Goal: Obtain resource: Download file/media

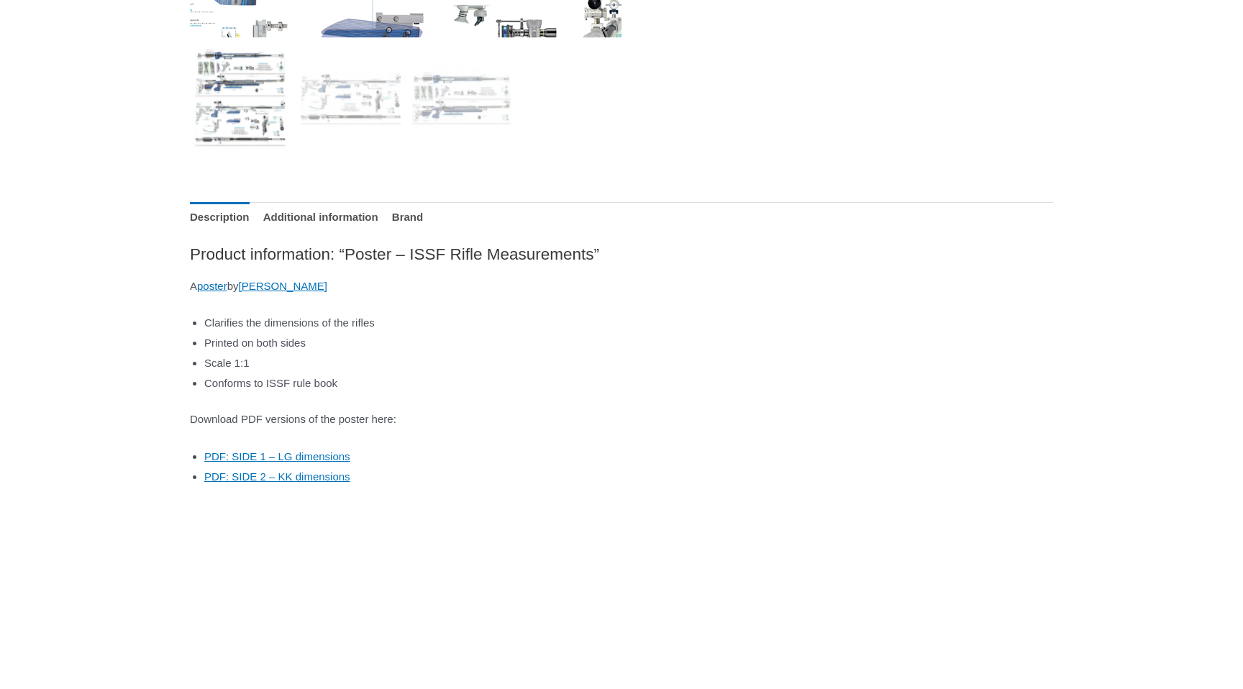
scroll to position [627, 0]
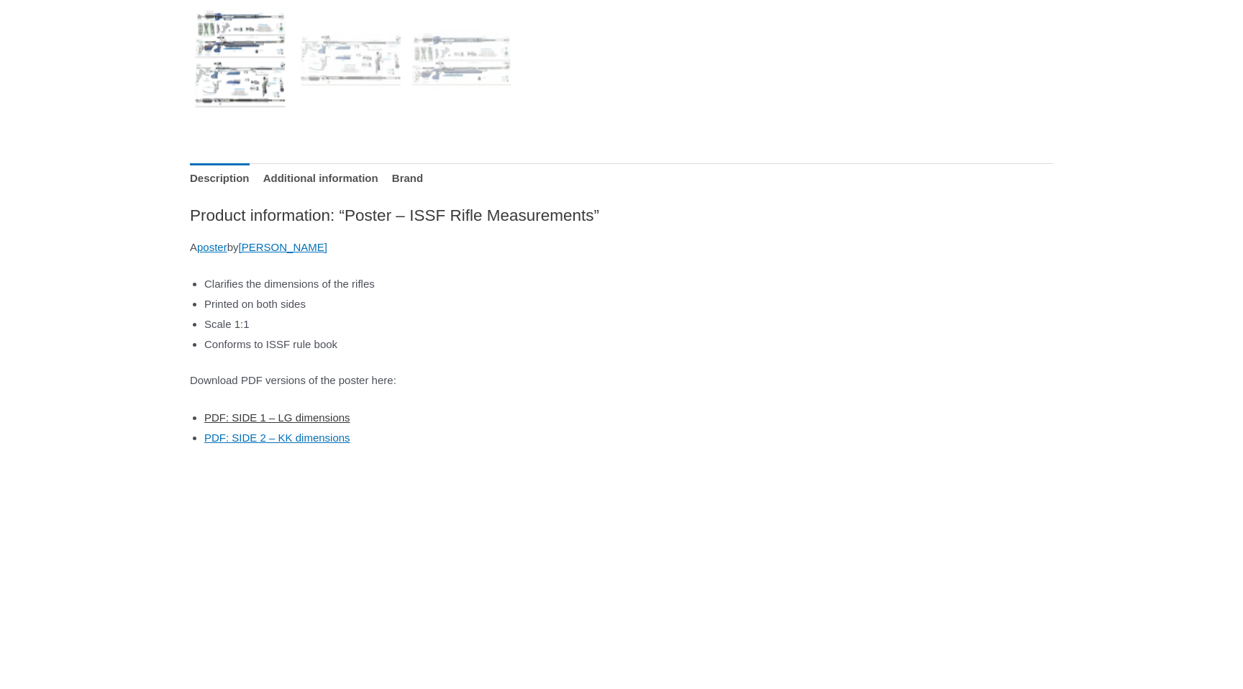
click at [314, 417] on link "PDF: SIDE 1 – LG dimensions" at bounding box center [277, 417] width 146 height 12
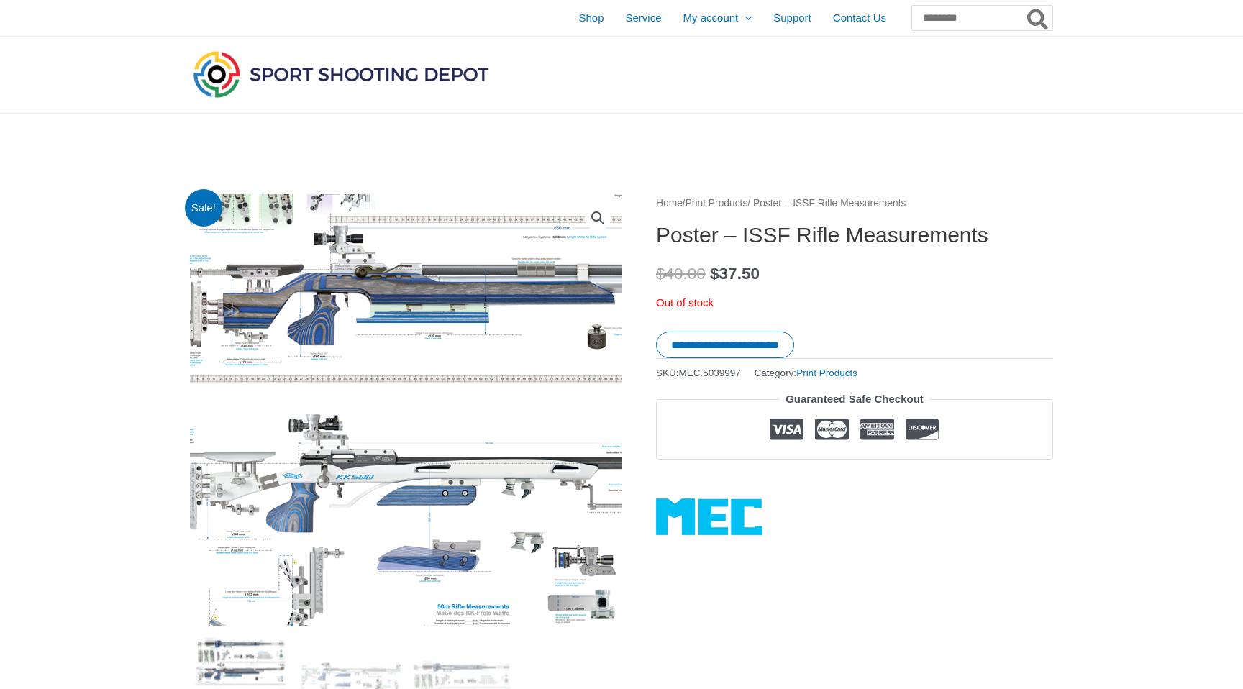
click at [301, 432] on img at bounding box center [475, 394] width 719 height 719
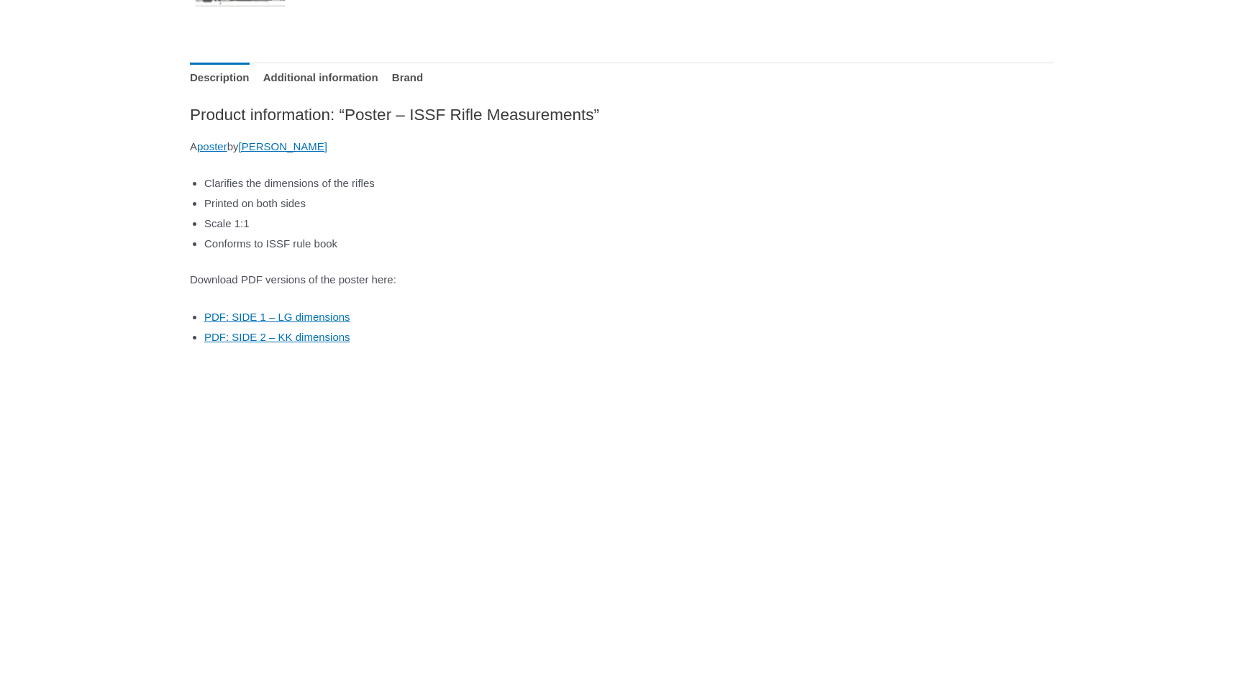
scroll to position [719, 0]
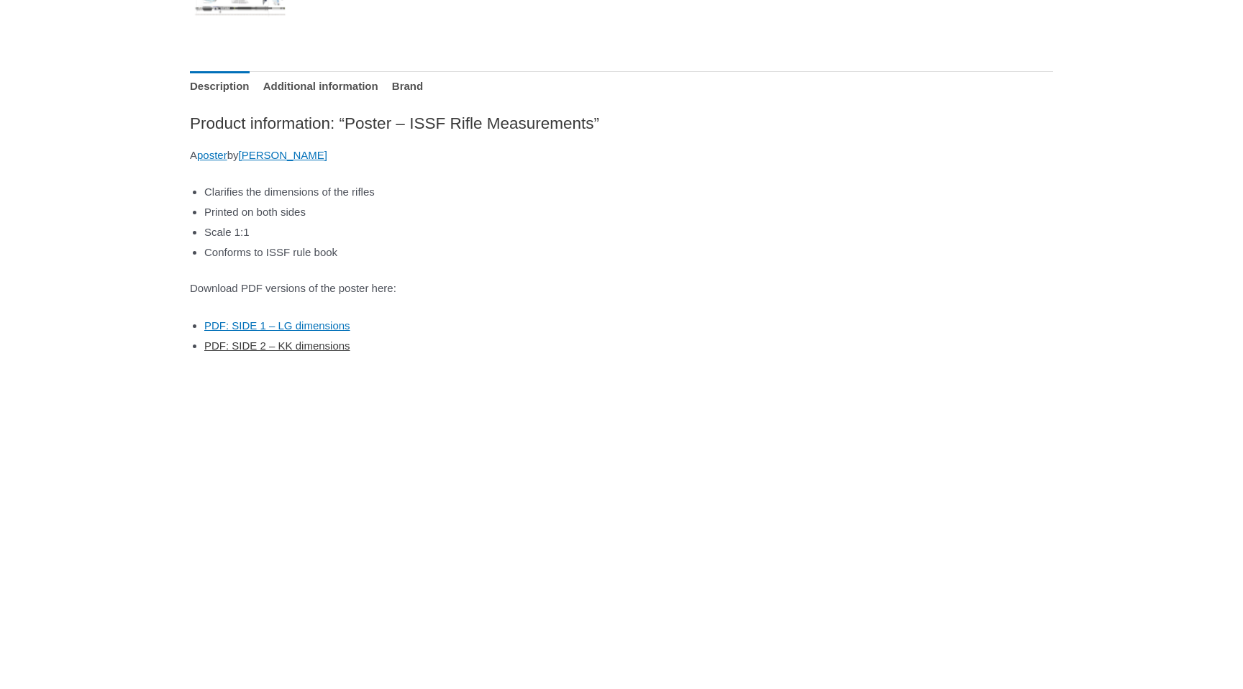
click at [331, 347] on link "PDF: SIDE 2 – KK dimensions" at bounding box center [277, 345] width 146 height 12
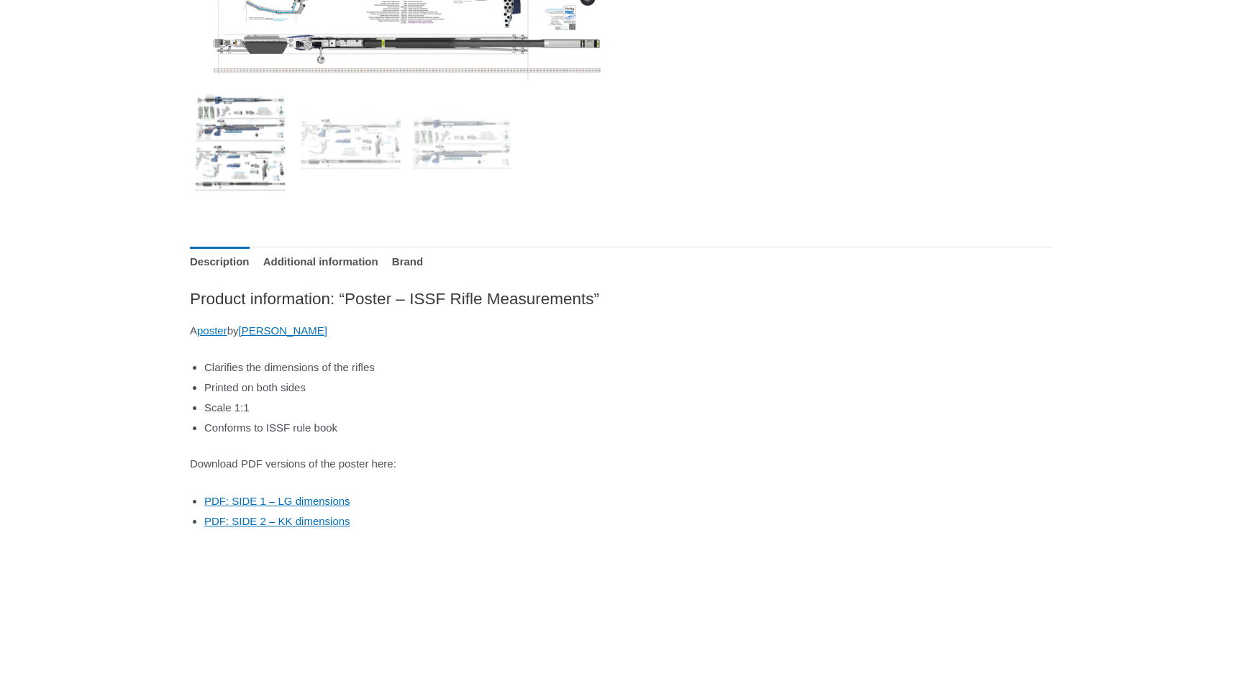
scroll to position [543, 0]
click at [444, 150] on img at bounding box center [461, 143] width 100 height 100
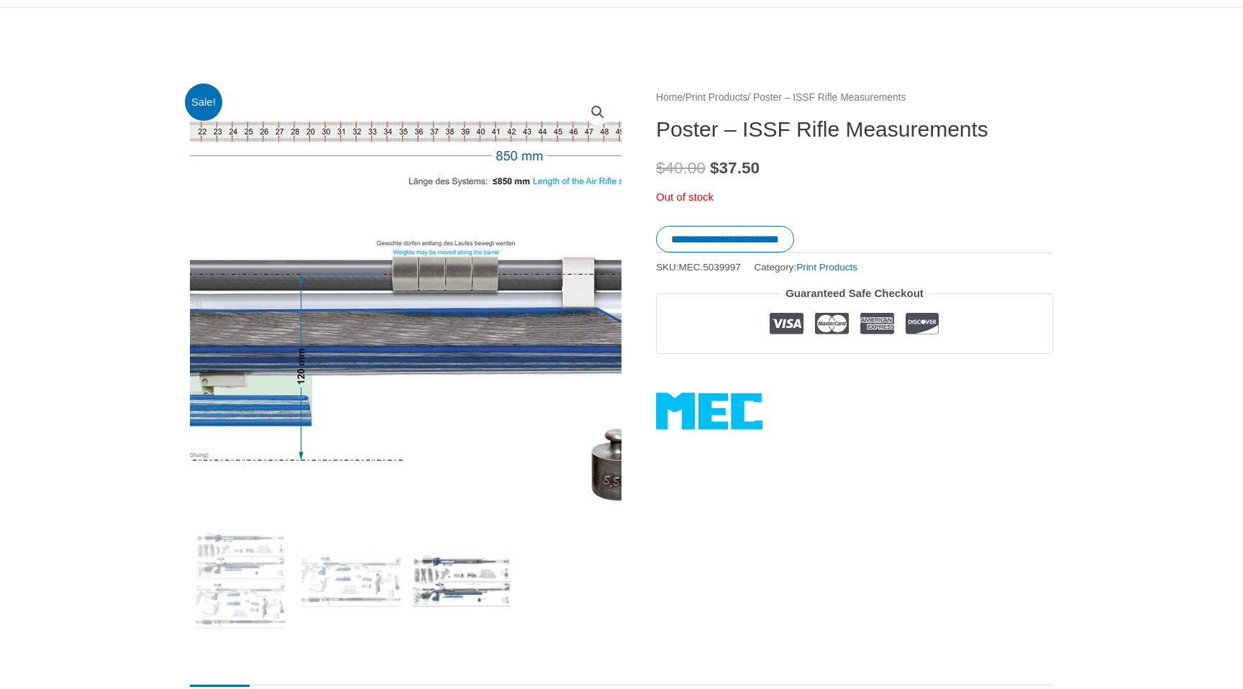
scroll to position [104, 0]
